Goal: Ask a question

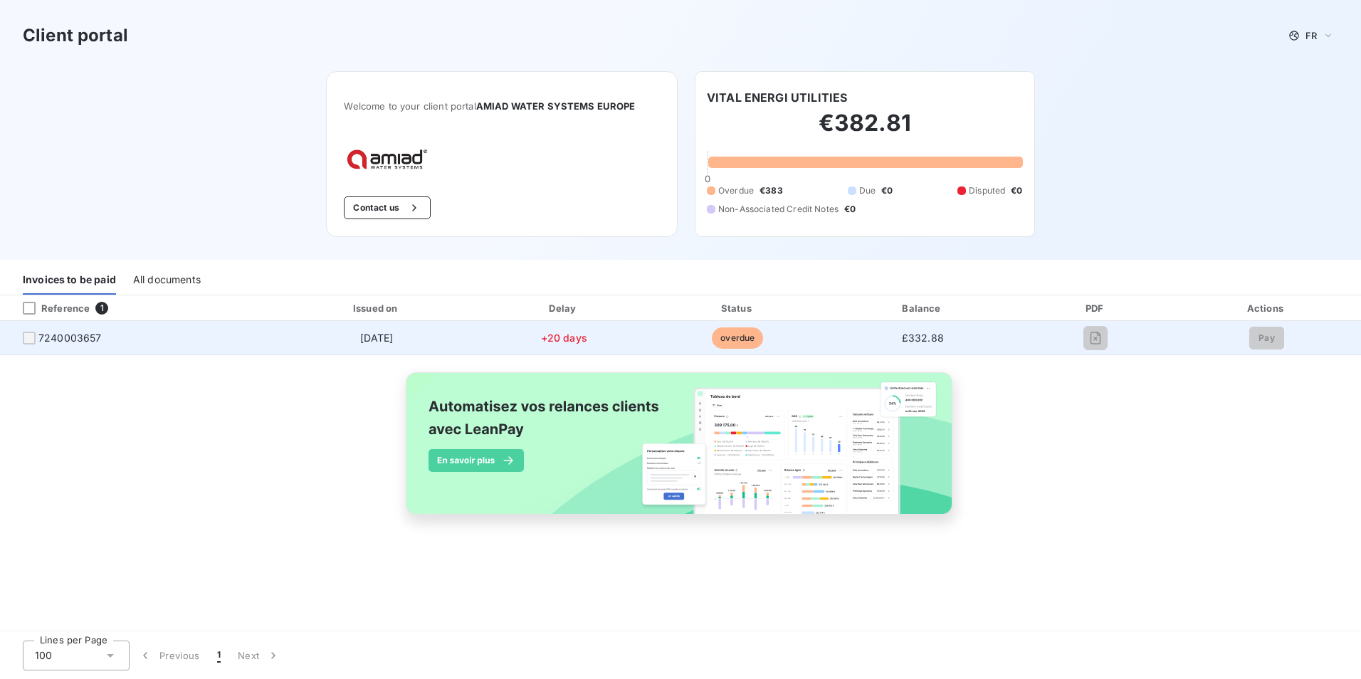
click at [28, 337] on div at bounding box center [29, 338] width 13 height 13
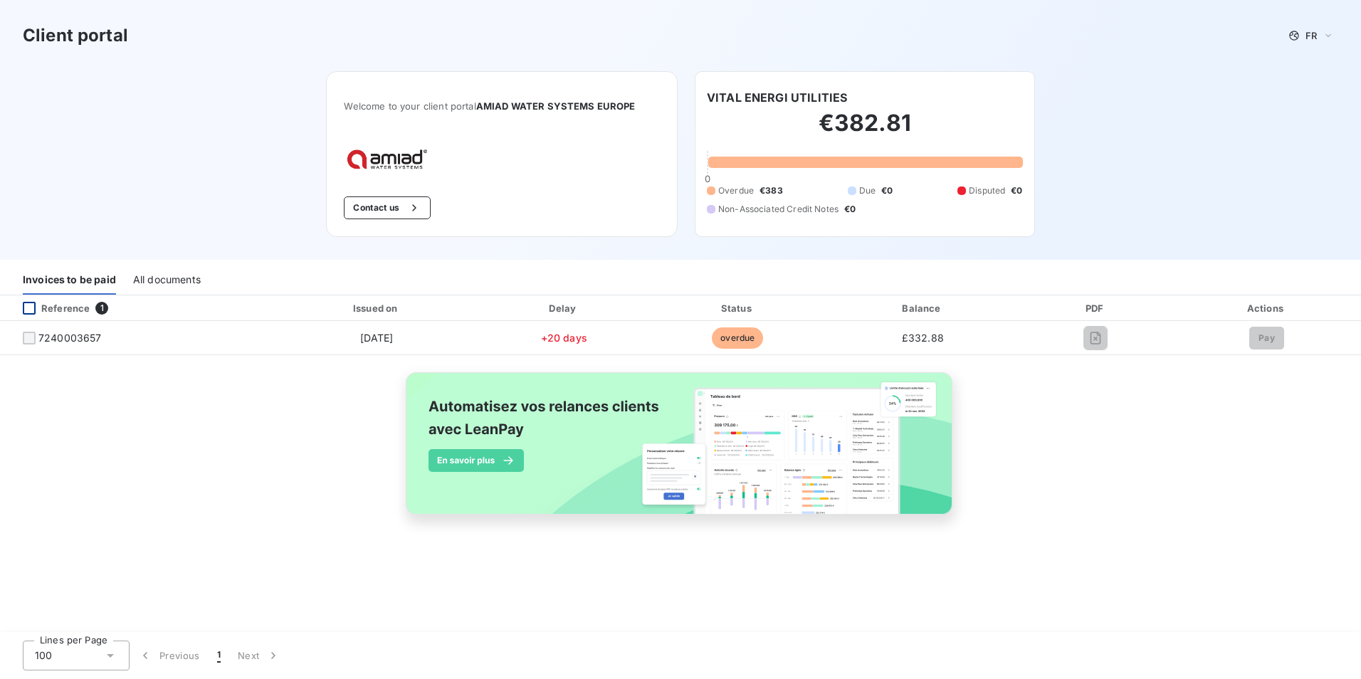
click at [27, 305] on div at bounding box center [29, 308] width 13 height 13
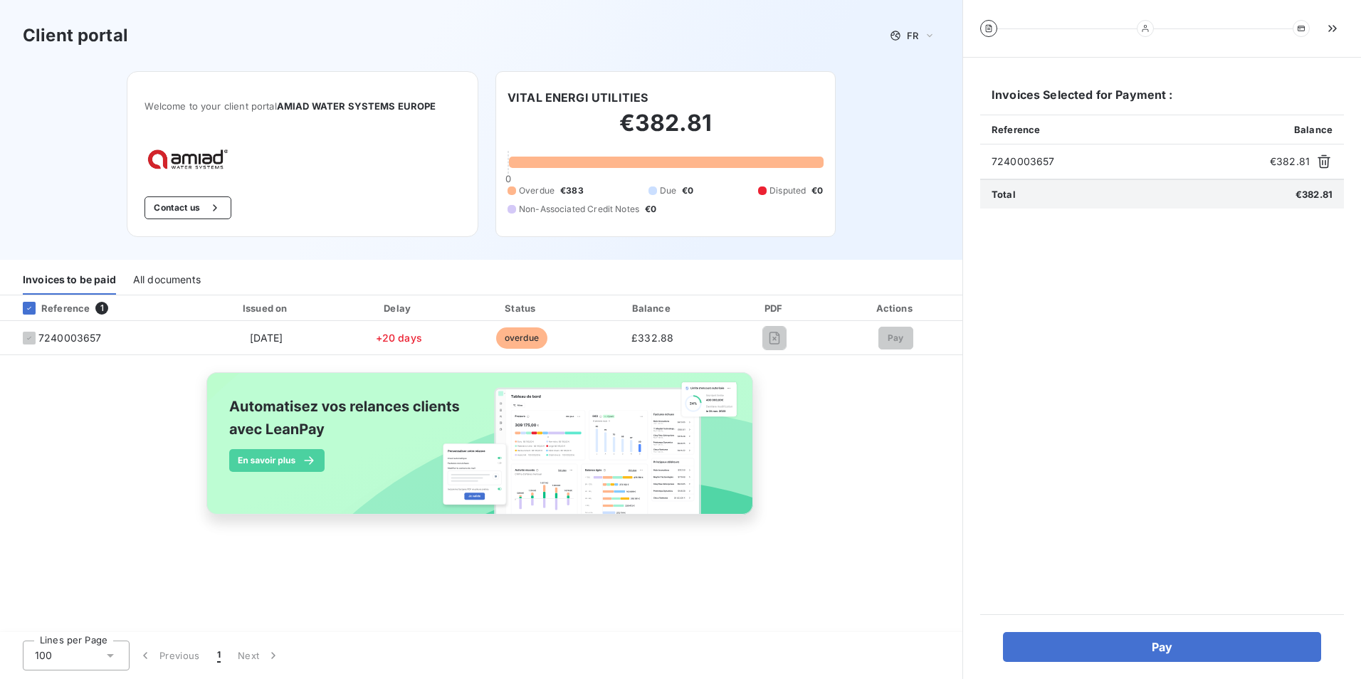
click at [669, 405] on img at bounding box center [481, 451] width 575 height 175
click at [930, 34] on icon at bounding box center [929, 35] width 11 height 14
click at [925, 88] on span "English" at bounding box center [915, 92] width 33 height 14
click at [925, 88] on div "Client portal EN Welcome to your client portal AMIAD WATER SYSTEMS EUROPE Conta…" at bounding box center [481, 130] width 962 height 260
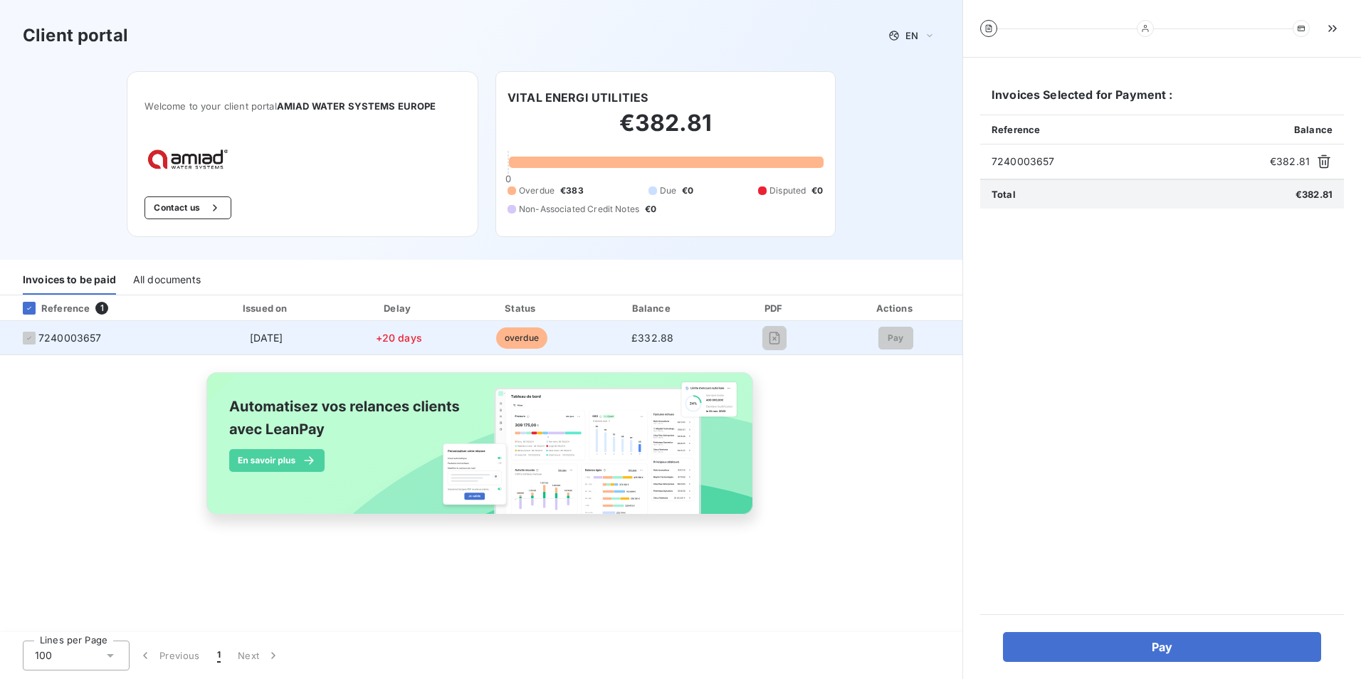
click at [61, 341] on span "7240003657" at bounding box center [69, 338] width 63 height 14
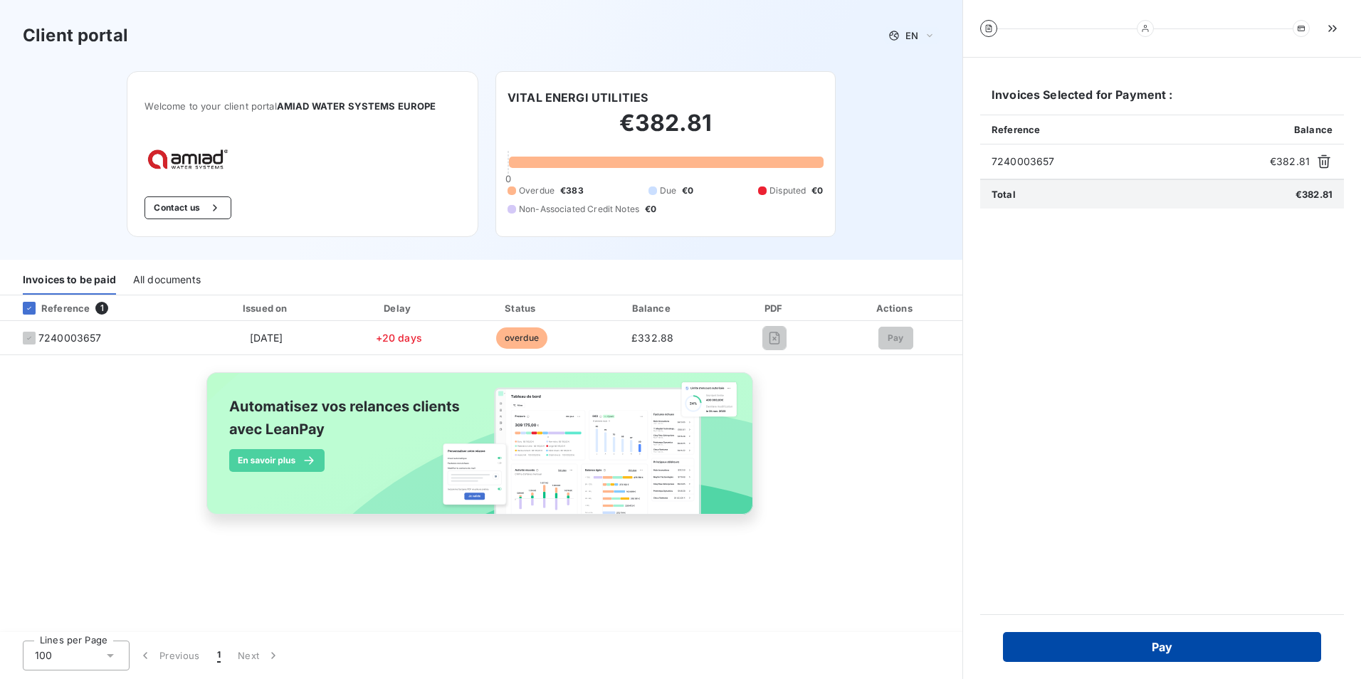
click at [1154, 644] on button "Pay" at bounding box center [1162, 647] width 318 height 30
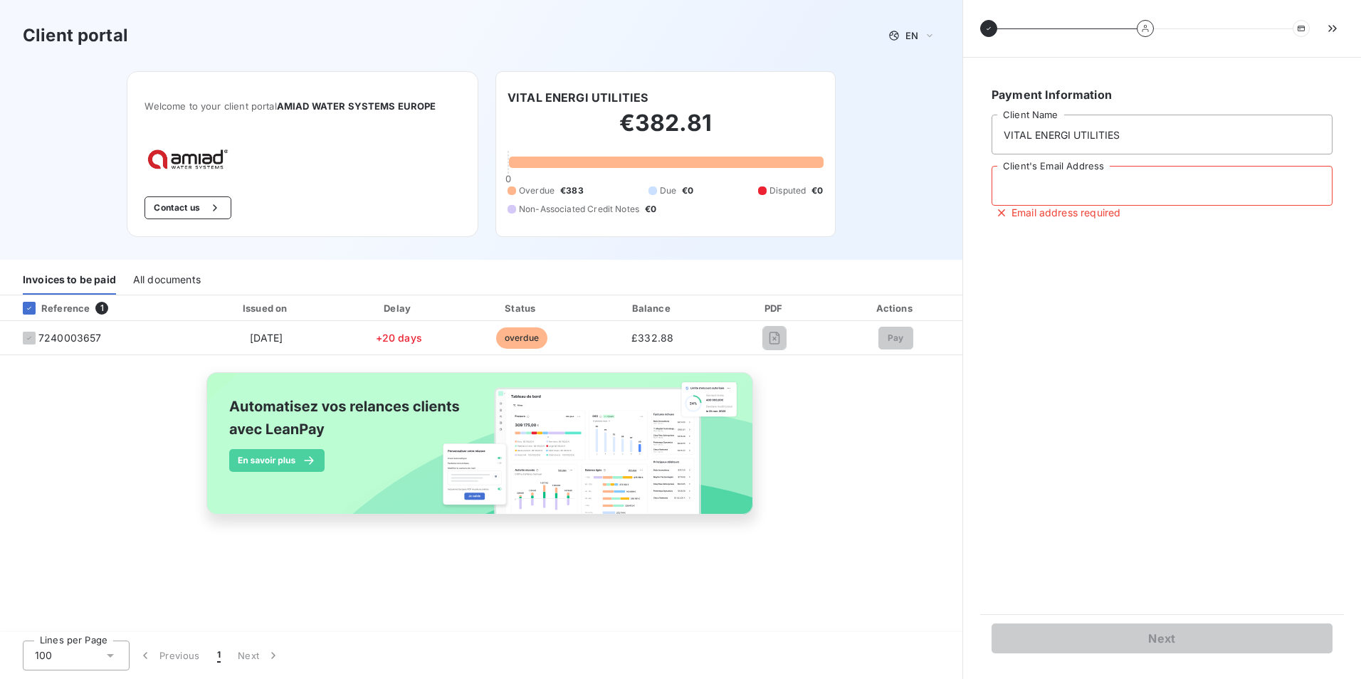
click at [1076, 188] on input "Client's Email Address" at bounding box center [1162, 186] width 341 height 40
click at [948, 133] on div "Client portal EN Welcome to your client portal AMIAD WATER SYSTEMS EUROPE Conta…" at bounding box center [481, 130] width 962 height 260
drag, startPoint x: 211, startPoint y: 195, endPoint x: 204, endPoint y: 207, distance: 14.0
click at [206, 204] on div "Welcome to your client portal AMIAD WATER SYSTEMS EUROPE Contact us" at bounding box center [303, 154] width 352 height 166
click at [204, 207] on div "button" at bounding box center [211, 208] width 21 height 14
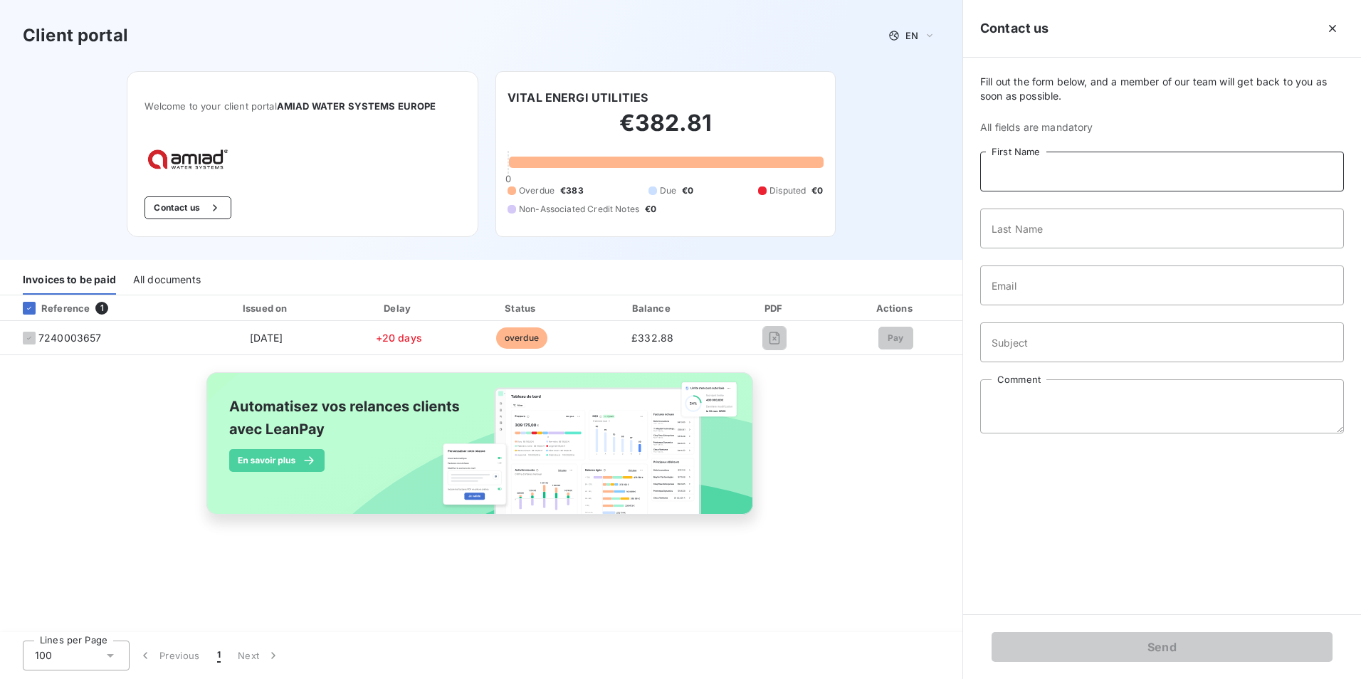
click at [1102, 165] on input "First Name" at bounding box center [1162, 172] width 364 height 40
type input "VITAL"
type input "ltd"
type input "joanna.cross@vitalenergi.co.uk"
type input "VITAL ENERGI"
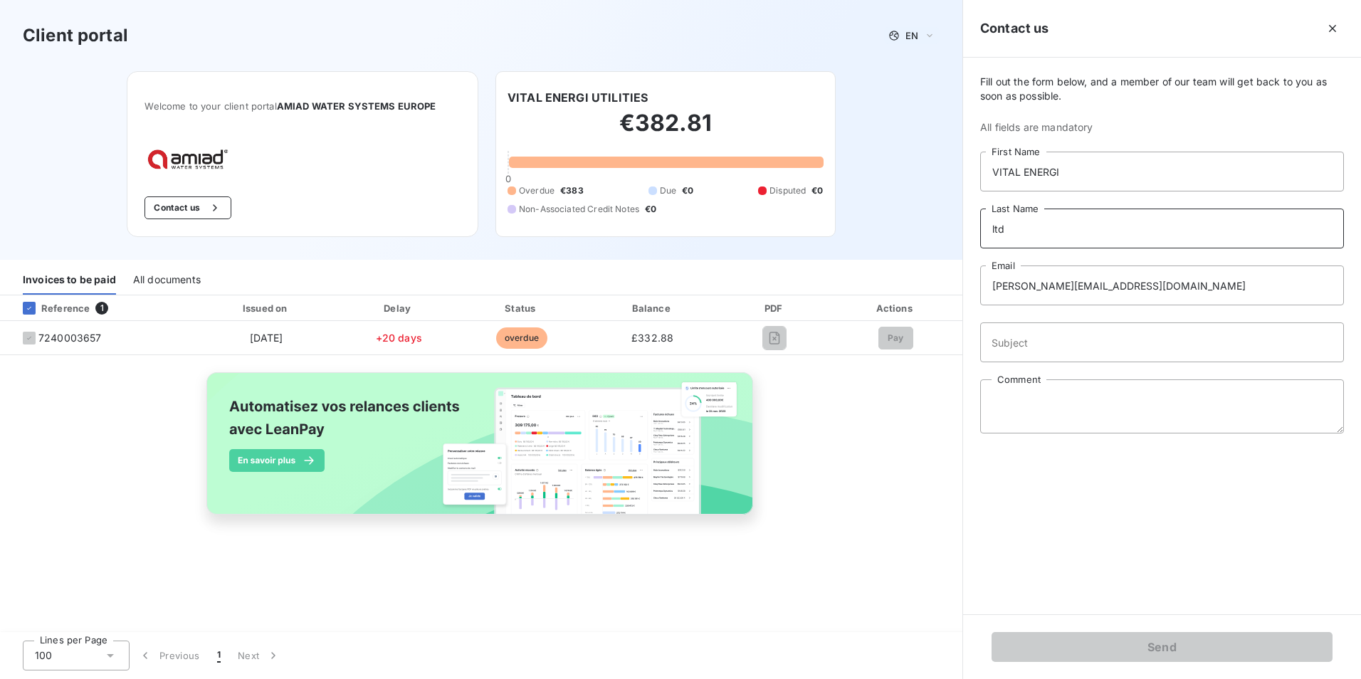
drag, startPoint x: 1026, startPoint y: 226, endPoint x: 953, endPoint y: 228, distance: 73.3
click at [953, 228] on div "Client portal EN Welcome to your client portal AMIAD WATER SYSTEMS EUROPE Conta…" at bounding box center [680, 339] width 1361 height 679
click at [989, 325] on input "Subject" at bounding box center [1162, 342] width 364 height 40
type input "COPY INVOICE"
click at [1011, 423] on textarea "Comment" at bounding box center [1162, 406] width 364 height 54
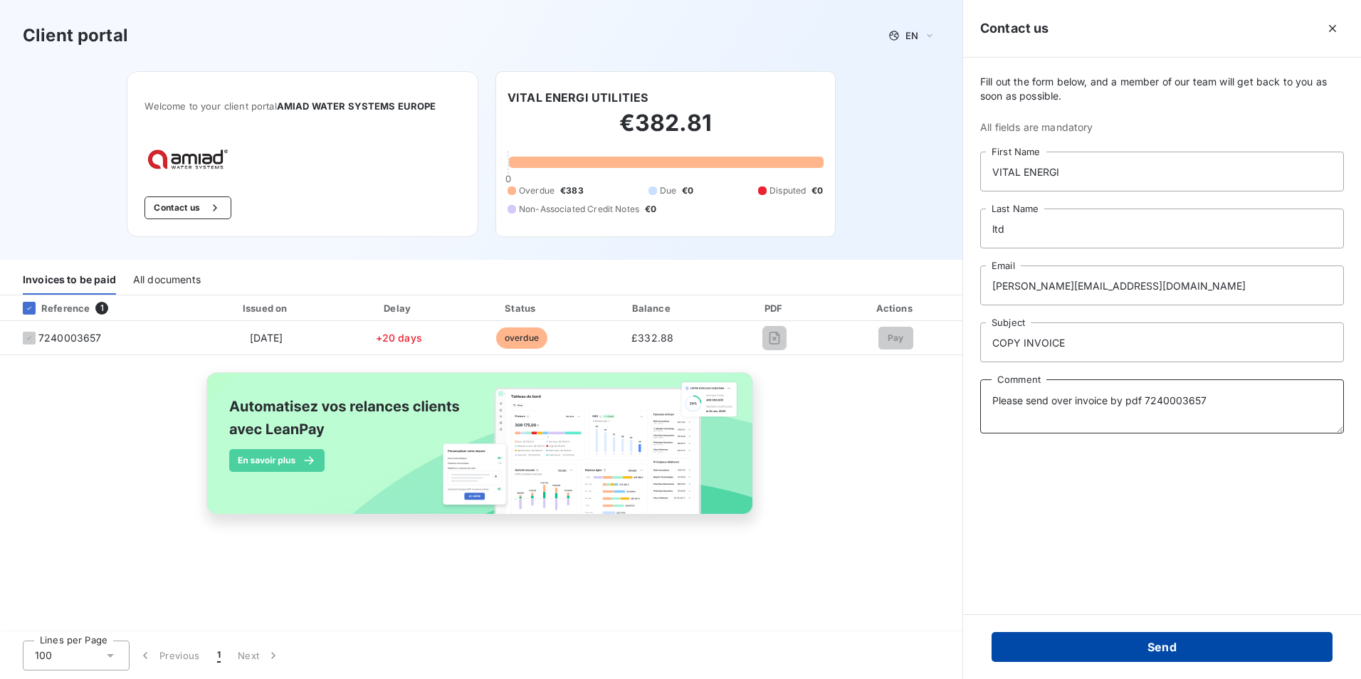
type textarea "Please send over invoice by pdf 7240003657"
click at [1193, 637] on button "Send" at bounding box center [1162, 647] width 341 height 30
